Goal: Use online tool/utility: Utilize a website feature to perform a specific function

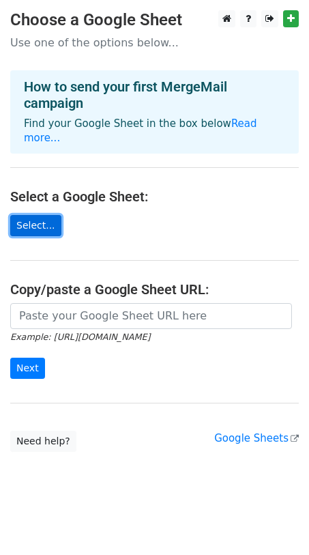
click at [28, 215] on link "Select..." at bounding box center [35, 225] width 51 height 21
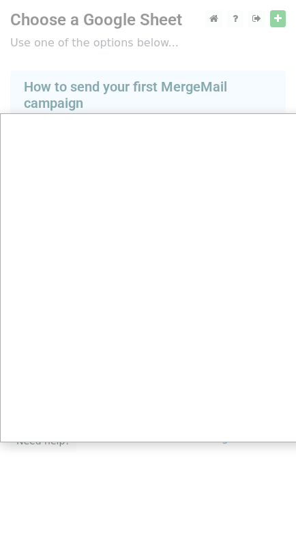
scroll to position [13, 0]
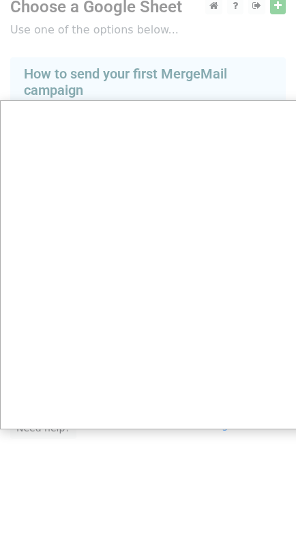
click at [277, 7] on div at bounding box center [154, 264] width 309 height 555
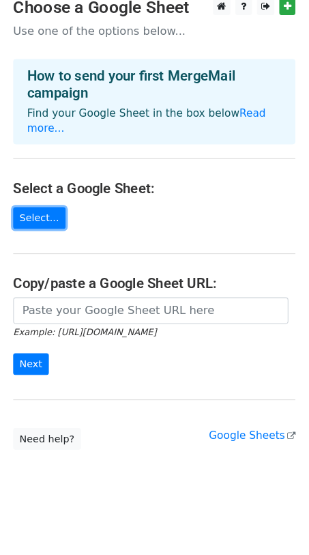
scroll to position [0, 0]
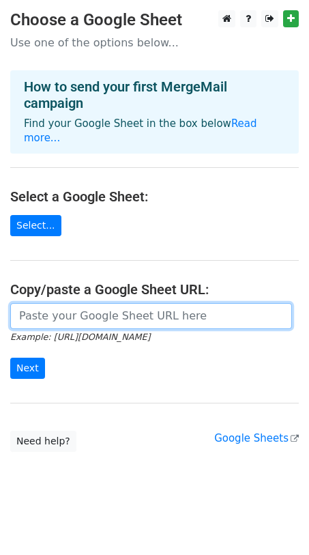
click at [103, 303] on input "url" at bounding box center [151, 316] width 282 height 26
paste input "[URL][DOMAIN_NAME]"
type input "[URL][DOMAIN_NAME]"
click at [10, 358] on input "Next" at bounding box center [27, 368] width 35 height 21
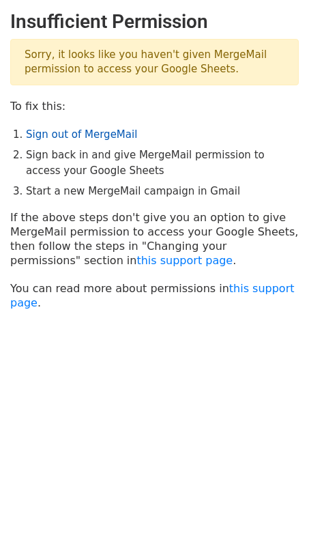
click at [60, 131] on link "Sign out of MergeMail" at bounding box center [81, 134] width 111 height 12
